Goal: Navigation & Orientation: Find specific page/section

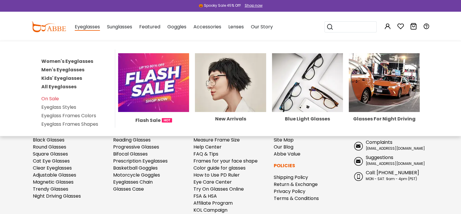
click at [90, 28] on span "Eyeglasses" at bounding box center [87, 26] width 25 height 7
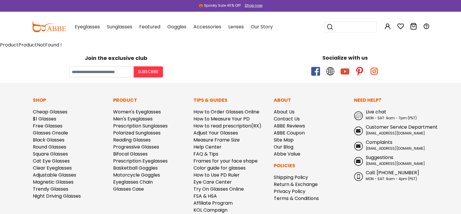
click at [88, 26] on span "Eyeglasses" at bounding box center [87, 26] width 25 height 7
click at [82, 26] on span "Eyeglasses" at bounding box center [87, 26] width 25 height 7
click at [60, 26] on img at bounding box center [48, 27] width 35 height 11
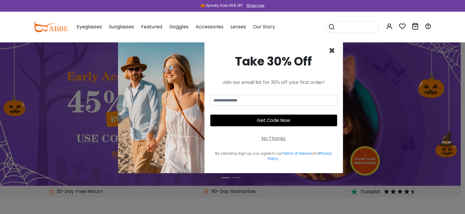
click at [330, 51] on span "×" at bounding box center [332, 50] width 7 height 15
